Goal: Information Seeking & Learning: Learn about a topic

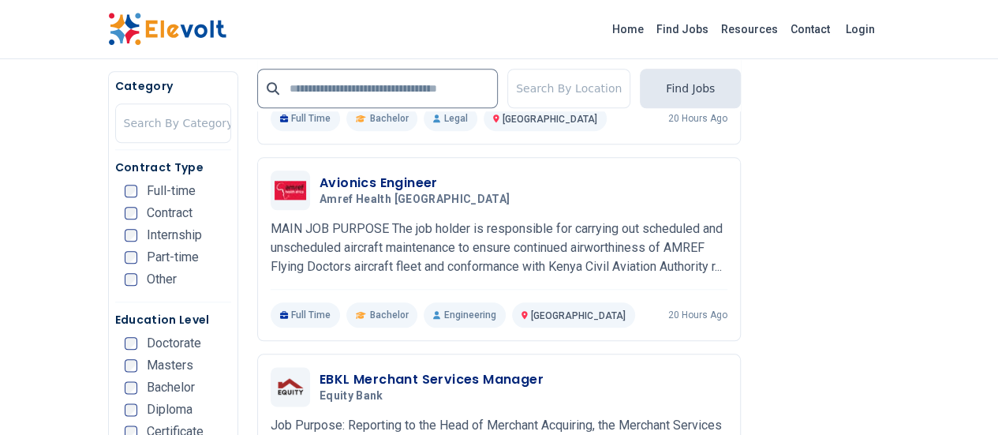
scroll to position [1141, 0]
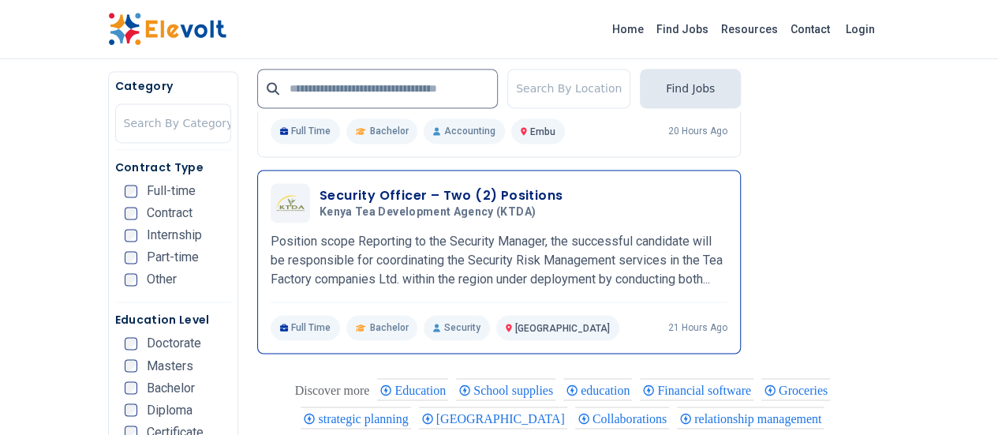
click at [407, 260] on p "Position scope Reporting to the Security Manager, the successful candidate will…" at bounding box center [499, 260] width 457 height 57
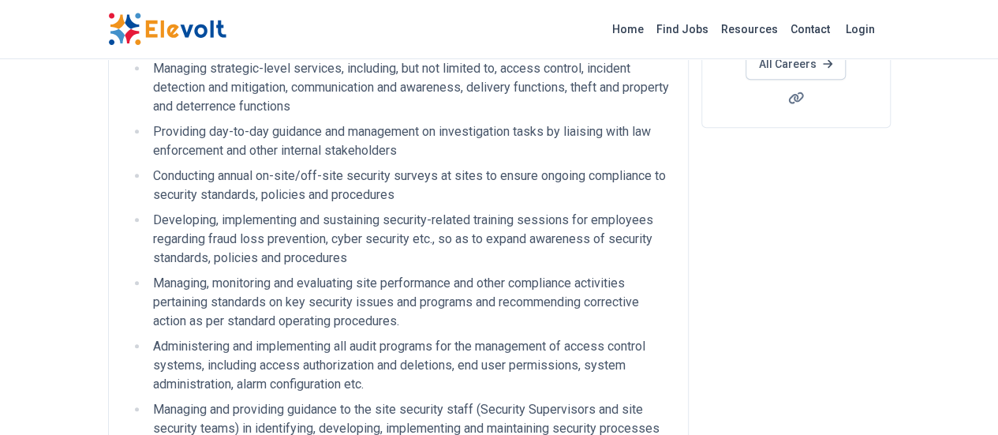
scroll to position [27, 0]
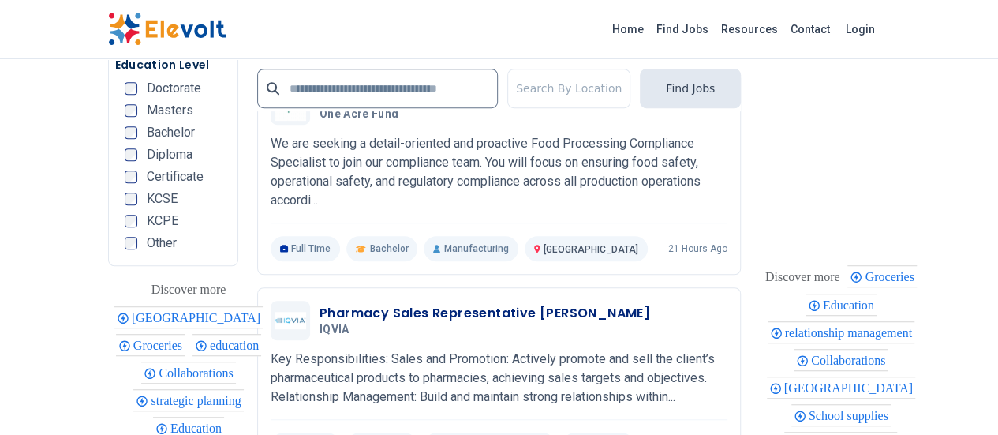
scroll to position [3416, 0]
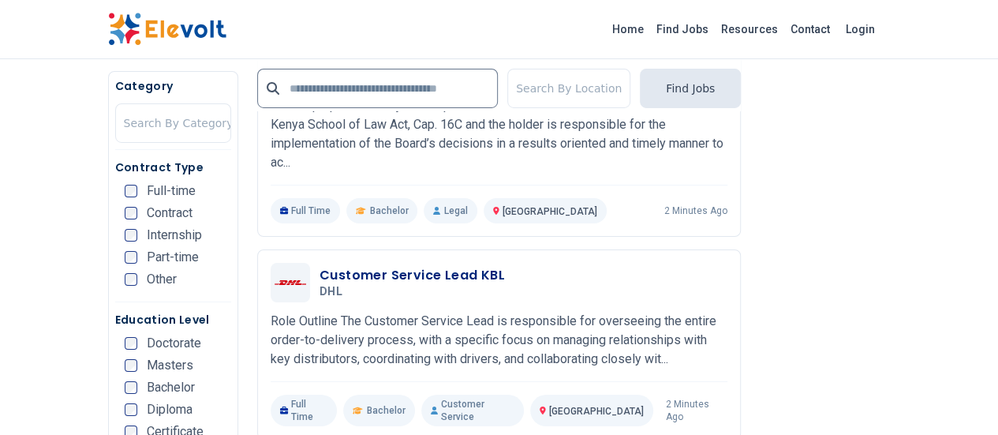
scroll to position [2731, 0]
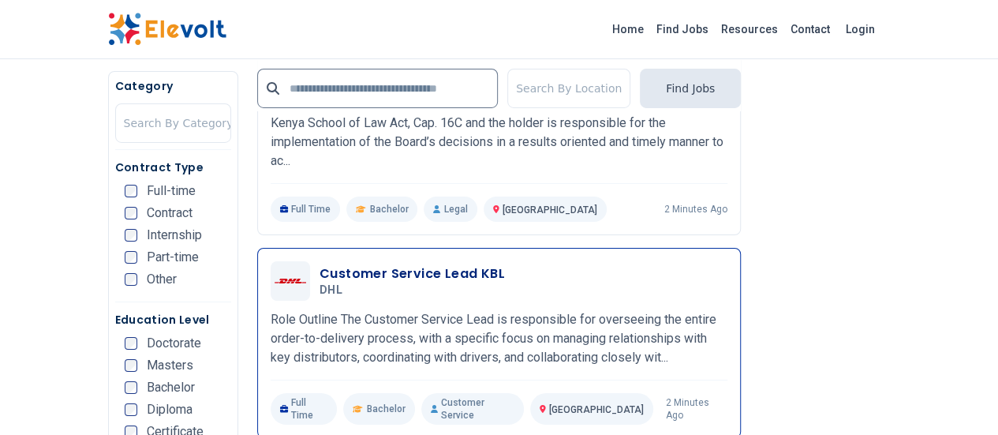
click at [635, 261] on div "Customer Service Lead KBL DHL 10/14/2025 11/13/2025 Nairobi KE Role Outline The…" at bounding box center [499, 342] width 457 height 163
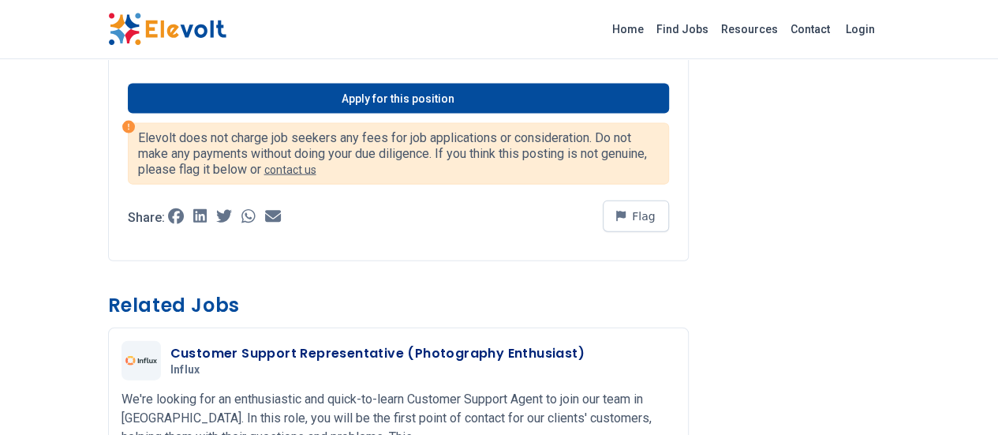
scroll to position [1671, 0]
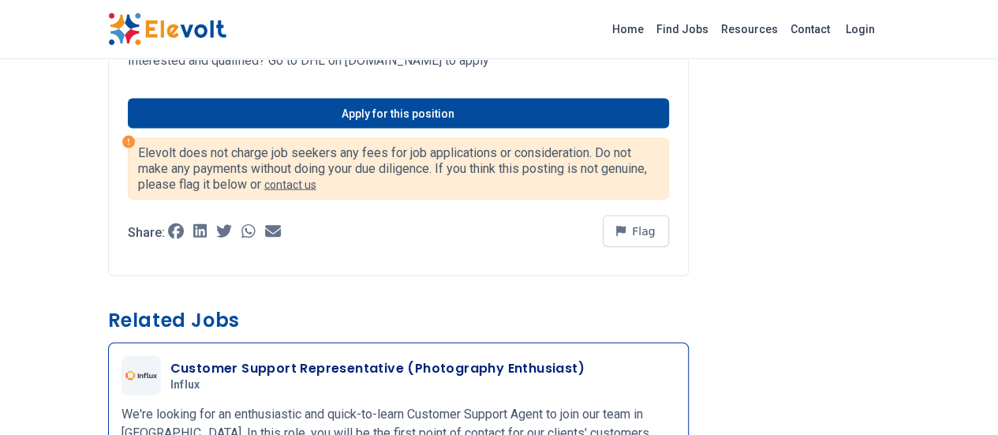
click at [518, 405] on p "We're looking for an enthusiastic and quick-to-learn Customer Support Agent to …" at bounding box center [398, 433] width 554 height 57
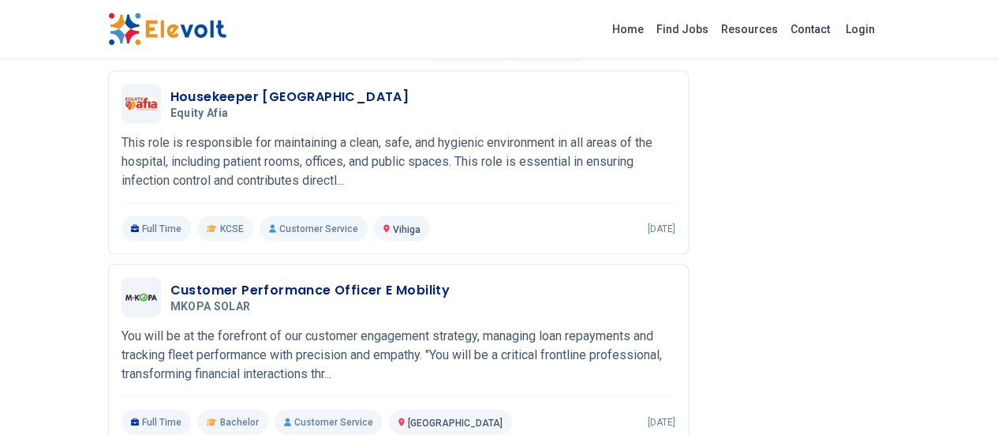
scroll to position [1579, 0]
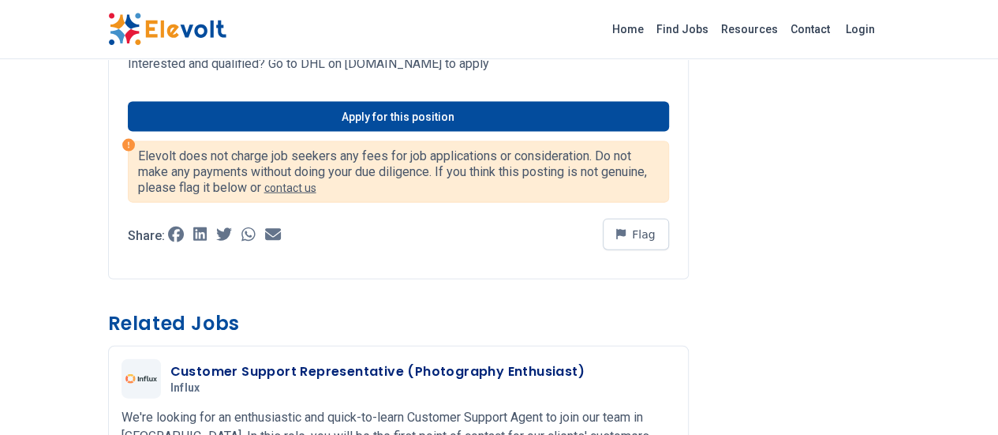
scroll to position [1671, 0]
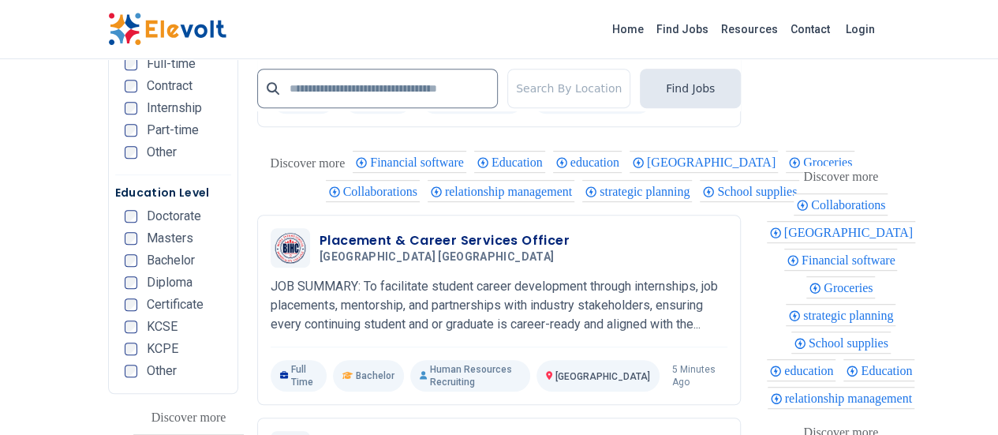
scroll to position [3728, 0]
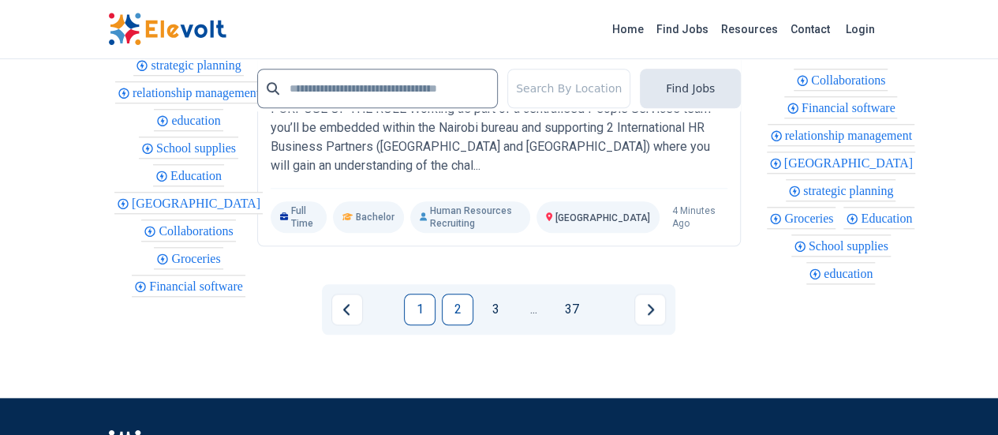
click at [453, 293] on link "2" at bounding box center [458, 309] width 32 height 32
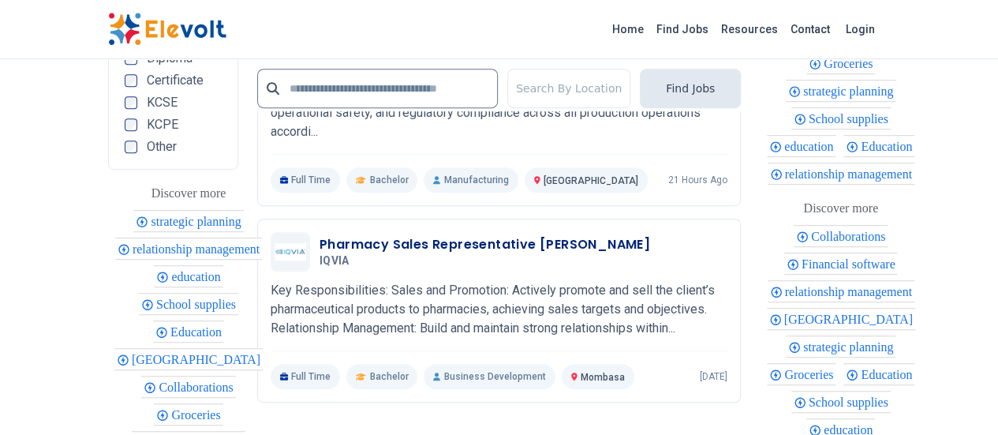
scroll to position [3404, 0]
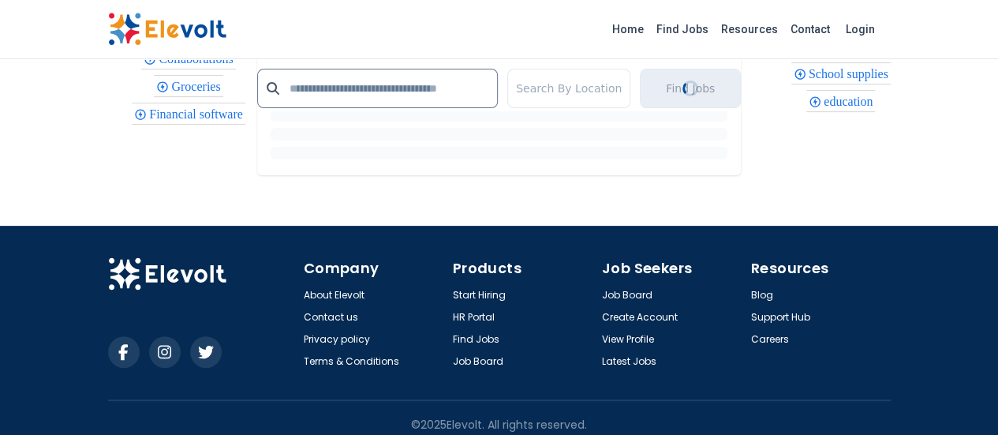
scroll to position [3012, 0]
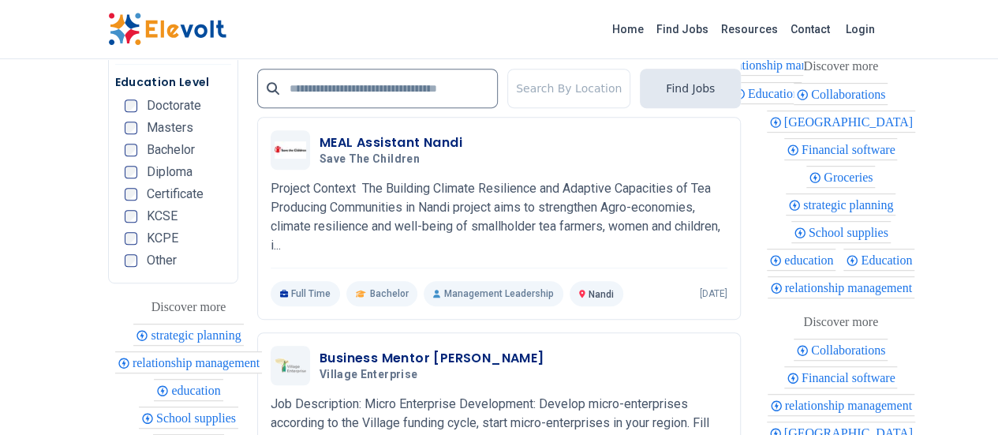
scroll to position [3330, 0]
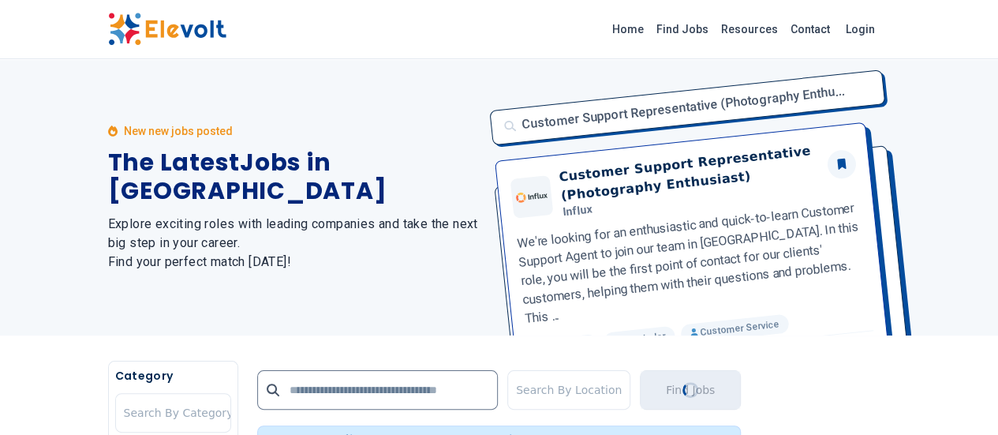
scroll to position [0, 0]
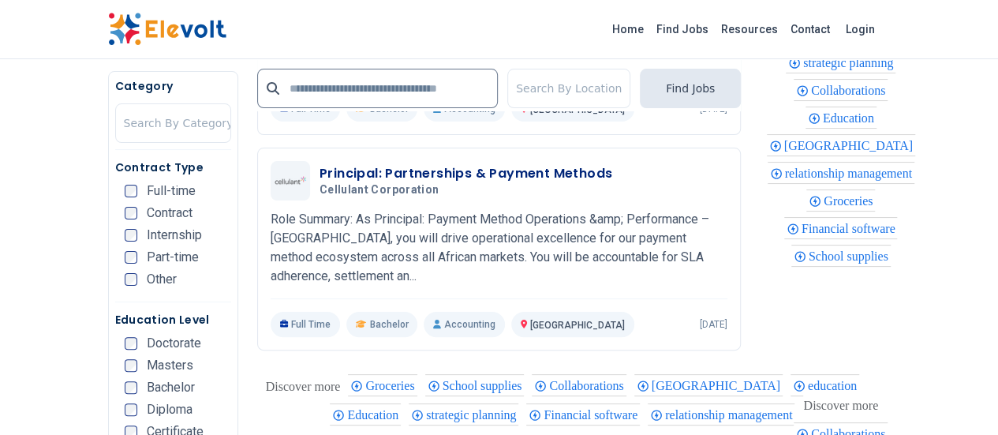
scroll to position [3422, 0]
